Goal: Task Accomplishment & Management: Manage account settings

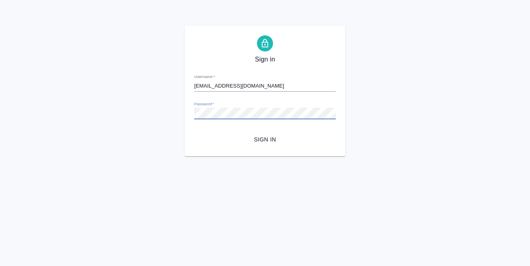
click at [173, 122] on div "Sign in Username   * [EMAIL_ADDRESS][DOMAIN_NAME] Password   * urlPath   * /Ord…" at bounding box center [265, 91] width 530 height 131
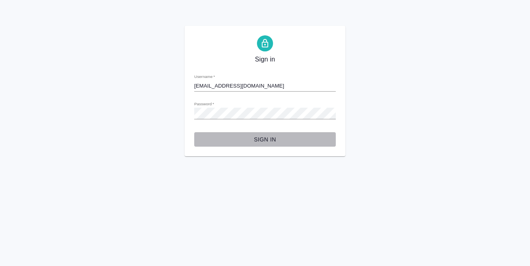
click at [255, 133] on button "Sign in" at bounding box center [265, 139] width 142 height 15
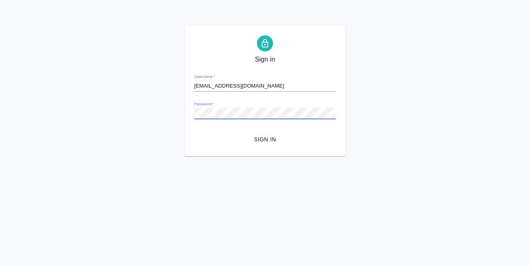
click at [256, 138] on span "Sign in" at bounding box center [265, 140] width 129 height 10
click at [167, 104] on div "Sign in Username   * [EMAIL_ADDRESS][DOMAIN_NAME] Password   * urlPath   * /Ord…" at bounding box center [265, 91] width 530 height 131
click at [250, 133] on button "Sign in" at bounding box center [265, 139] width 142 height 15
click at [188, 113] on div "Sign in Username   * [EMAIL_ADDRESS][DOMAIN_NAME] Password   * urlPath   * /Ord…" at bounding box center [265, 91] width 161 height 131
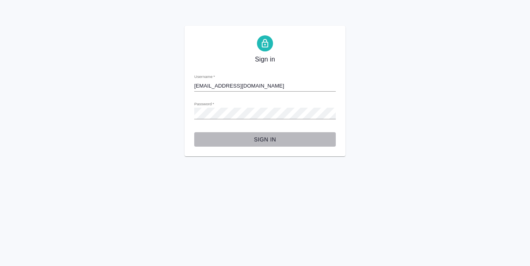
click at [278, 136] on span "Sign in" at bounding box center [265, 140] width 129 height 10
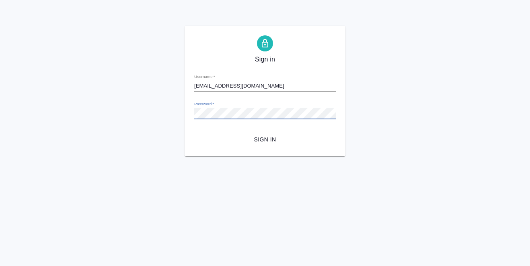
click at [194, 132] on button "Sign in" at bounding box center [265, 139] width 142 height 15
click at [271, 84] on input "[EMAIL_ADDRESS][DOMAIN_NAME]" at bounding box center [265, 85] width 142 height 11
click at [273, 89] on input "[EMAIL_ADDRESS][DOMAIN_NAME]" at bounding box center [265, 85] width 142 height 11
click at [274, 89] on input "[EMAIL_ADDRESS][DOMAIN_NAME]" at bounding box center [265, 85] width 142 height 11
click at [170, 113] on div "Sign in Username   * [EMAIL_ADDRESS][DOMAIN_NAME] Password   * urlPath   * /Ord…" at bounding box center [265, 91] width 530 height 131
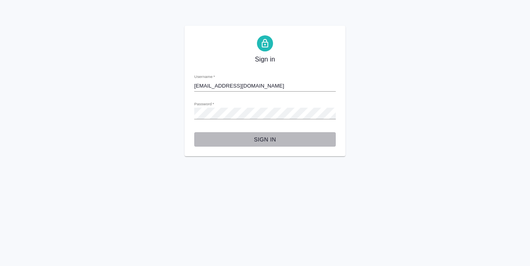
click at [263, 135] on span "Sign in" at bounding box center [265, 140] width 129 height 10
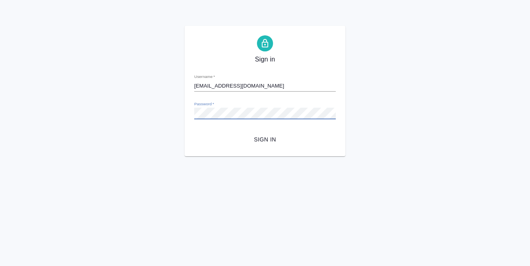
click at [193, 114] on div "Sign in Username   * [EMAIL_ADDRESS][DOMAIN_NAME] Password   * urlPath   * /Ord…" at bounding box center [265, 91] width 161 height 131
click at [263, 140] on span "Sign in" at bounding box center [265, 140] width 129 height 10
click at [203, 84] on input "[EMAIL_ADDRESS][DOMAIN_NAME]" at bounding box center [265, 85] width 142 height 11
click at [204, 84] on input "[EMAIL_ADDRESS][DOMAIN_NAME]" at bounding box center [265, 85] width 142 height 11
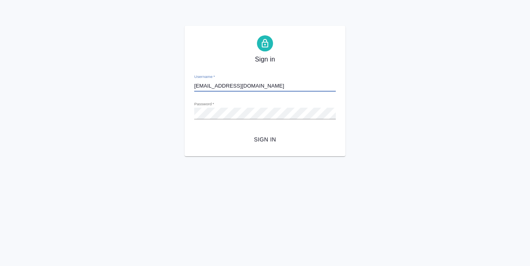
click at [252, 83] on input "[EMAIL_ADDRESS][DOMAIN_NAME]" at bounding box center [265, 85] width 142 height 11
click at [275, 86] on input "[EMAIL_ADDRESS][DOMAIN_NAME]" at bounding box center [265, 85] width 142 height 11
type input "[EMAIL_ADDRESS][DOMAIN_NAME]"
click at [186, 117] on div "Sign in Username   * [EMAIL_ADDRESS][DOMAIN_NAME] Password   * urlPath   * /Ord…" at bounding box center [265, 91] width 161 height 131
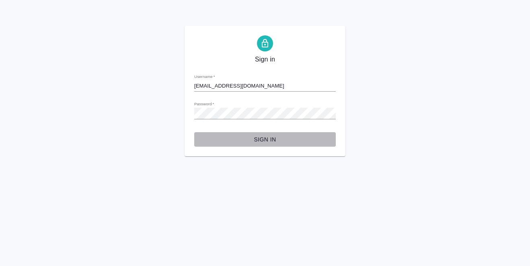
click at [273, 141] on span "Sign in" at bounding box center [265, 140] width 129 height 10
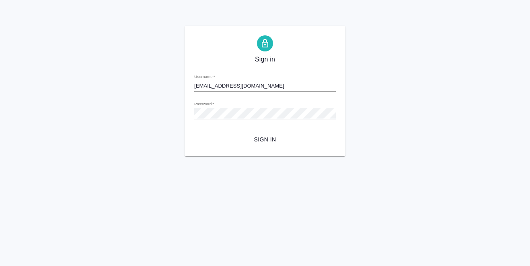
click at [257, 129] on form "Username   * [EMAIL_ADDRESS][DOMAIN_NAME] Password   * urlPath   * /Order/68da4…" at bounding box center [265, 107] width 142 height 79
click at [257, 131] on form "Username   * [EMAIL_ADDRESS][DOMAIN_NAME] Password   * urlPath   * /Order/68da4…" at bounding box center [265, 107] width 142 height 79
click at [258, 135] on span "Sign in" at bounding box center [265, 140] width 129 height 10
